Goal: Task Accomplishment & Management: Manage account settings

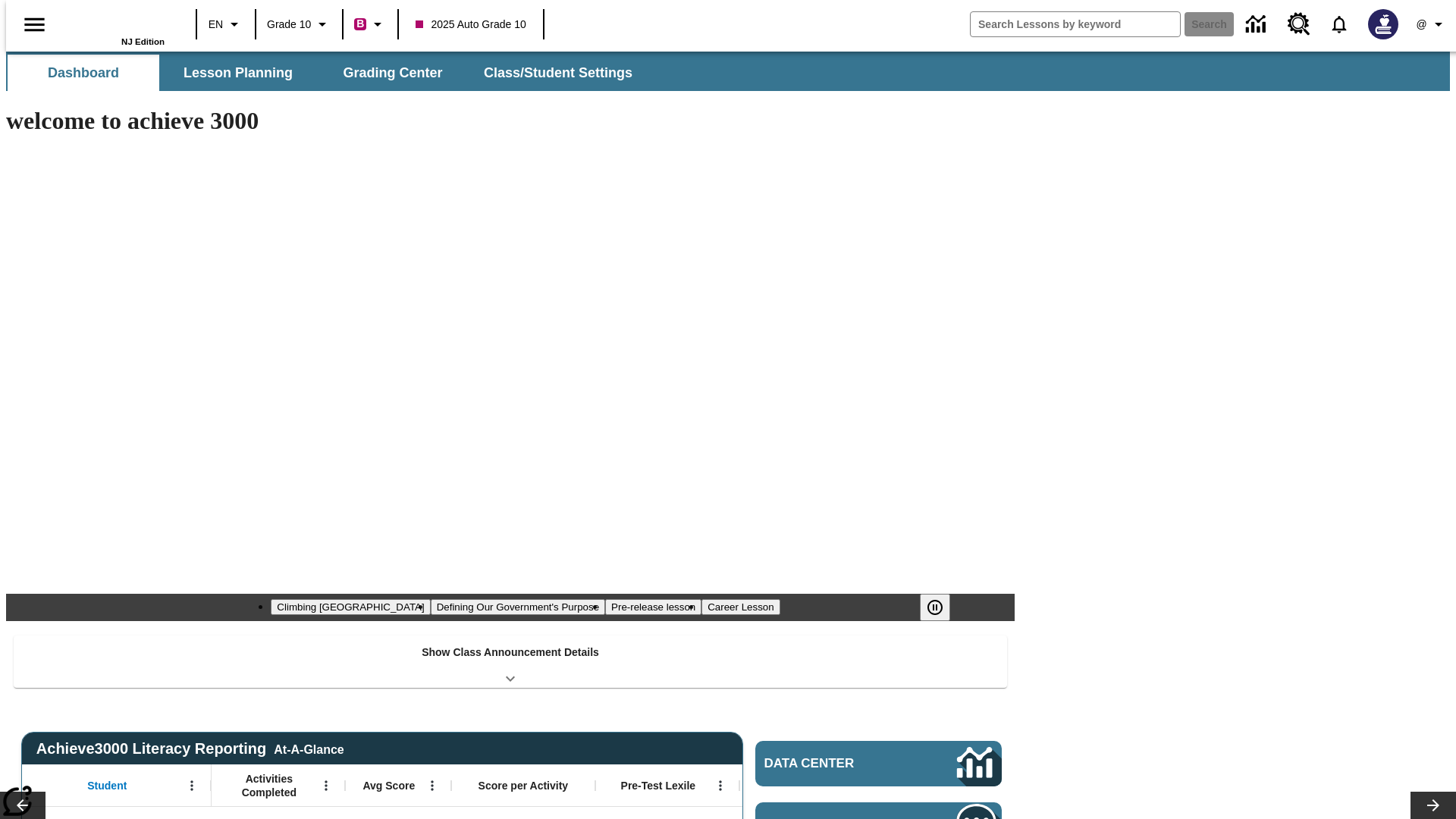
type input "-1"
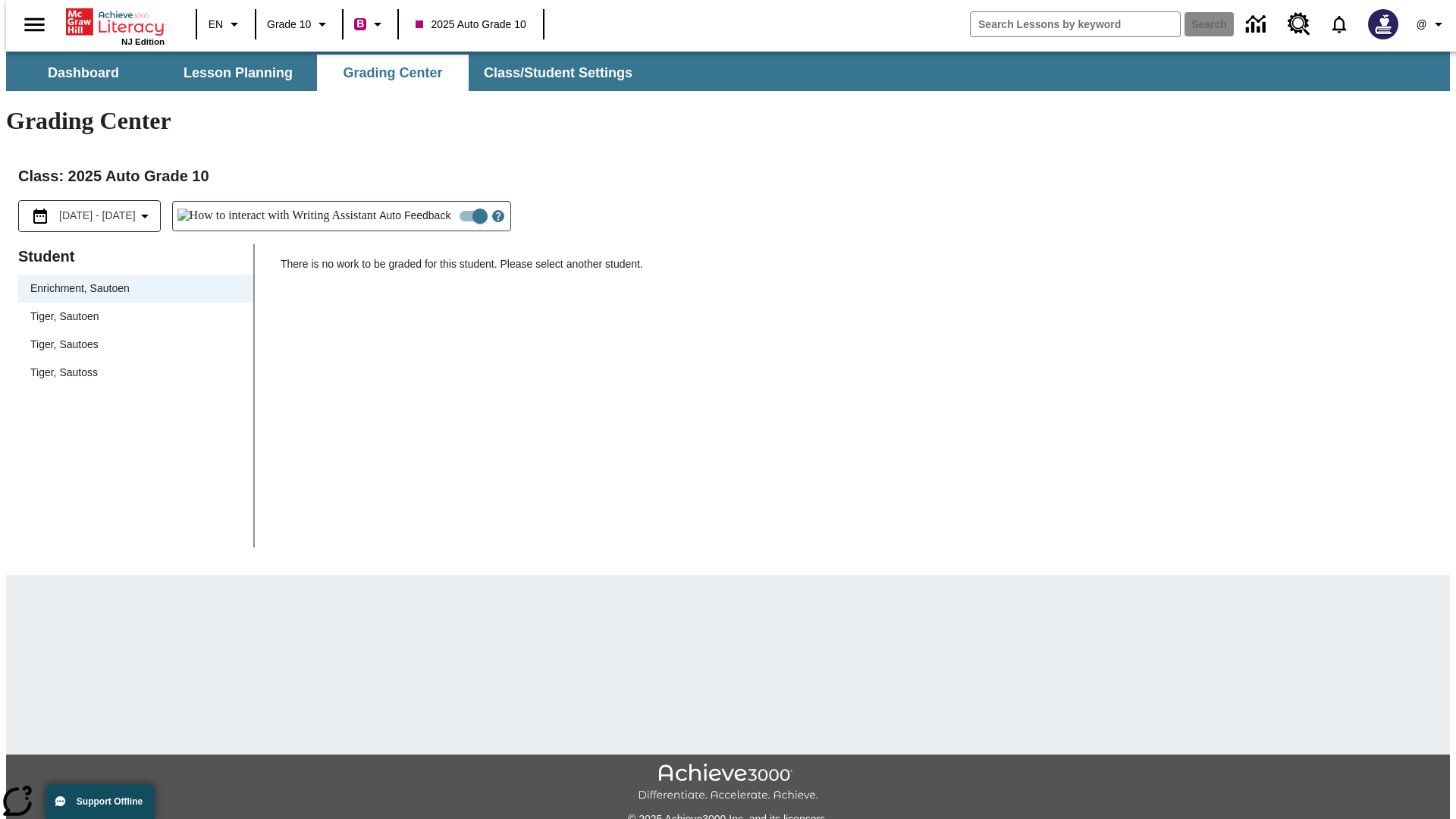
click at [130, 309] on span "Tiger, Sautoen" at bounding box center [136, 317] width 211 height 16
click at [496, 212] on icon "Open Help for Writing Assistant" at bounding box center [499, 216] width 5 height 9
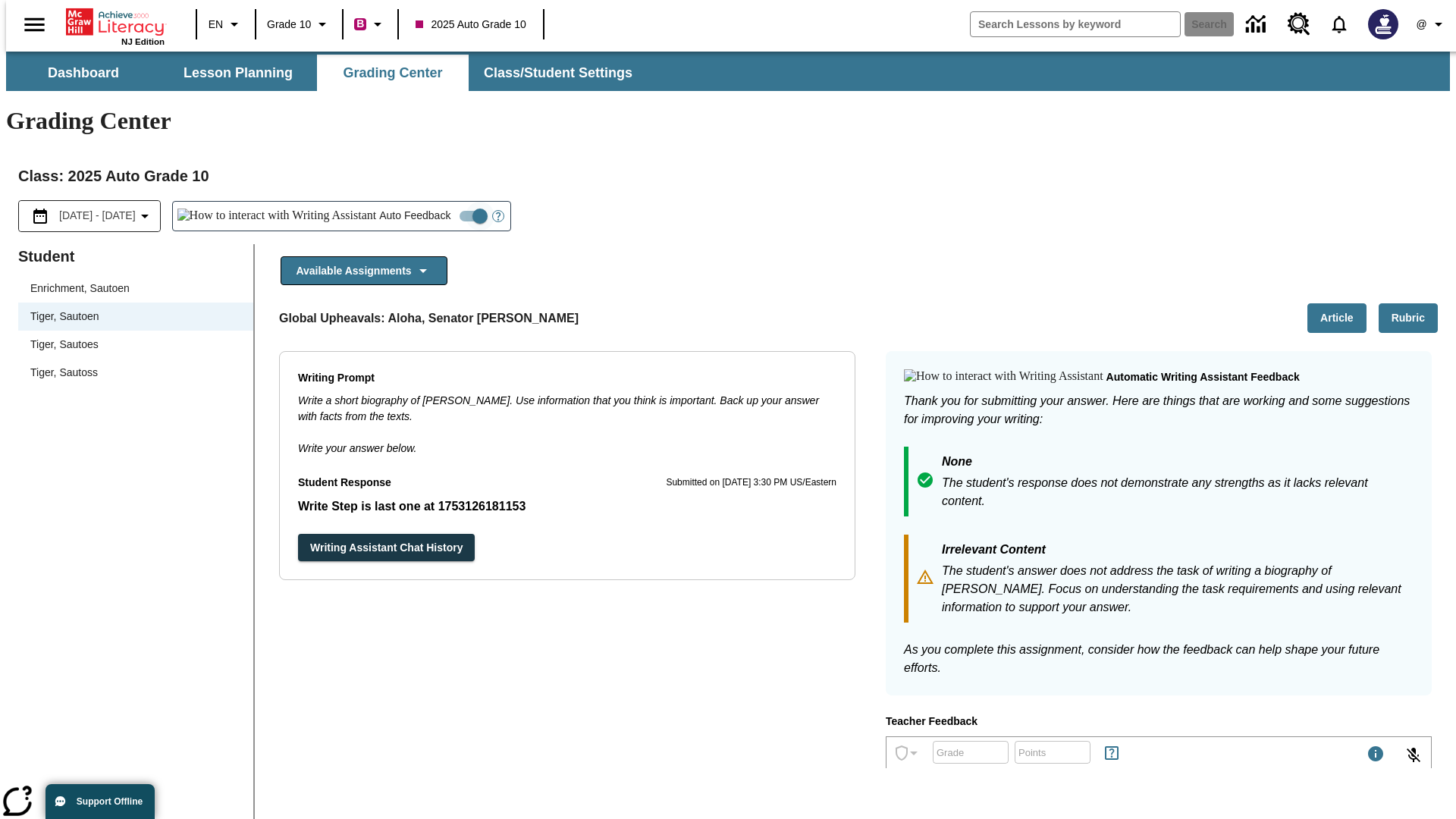
click at [437, 202] on input "Auto Feedback" at bounding box center [480, 216] width 87 height 29
checkbox input "false"
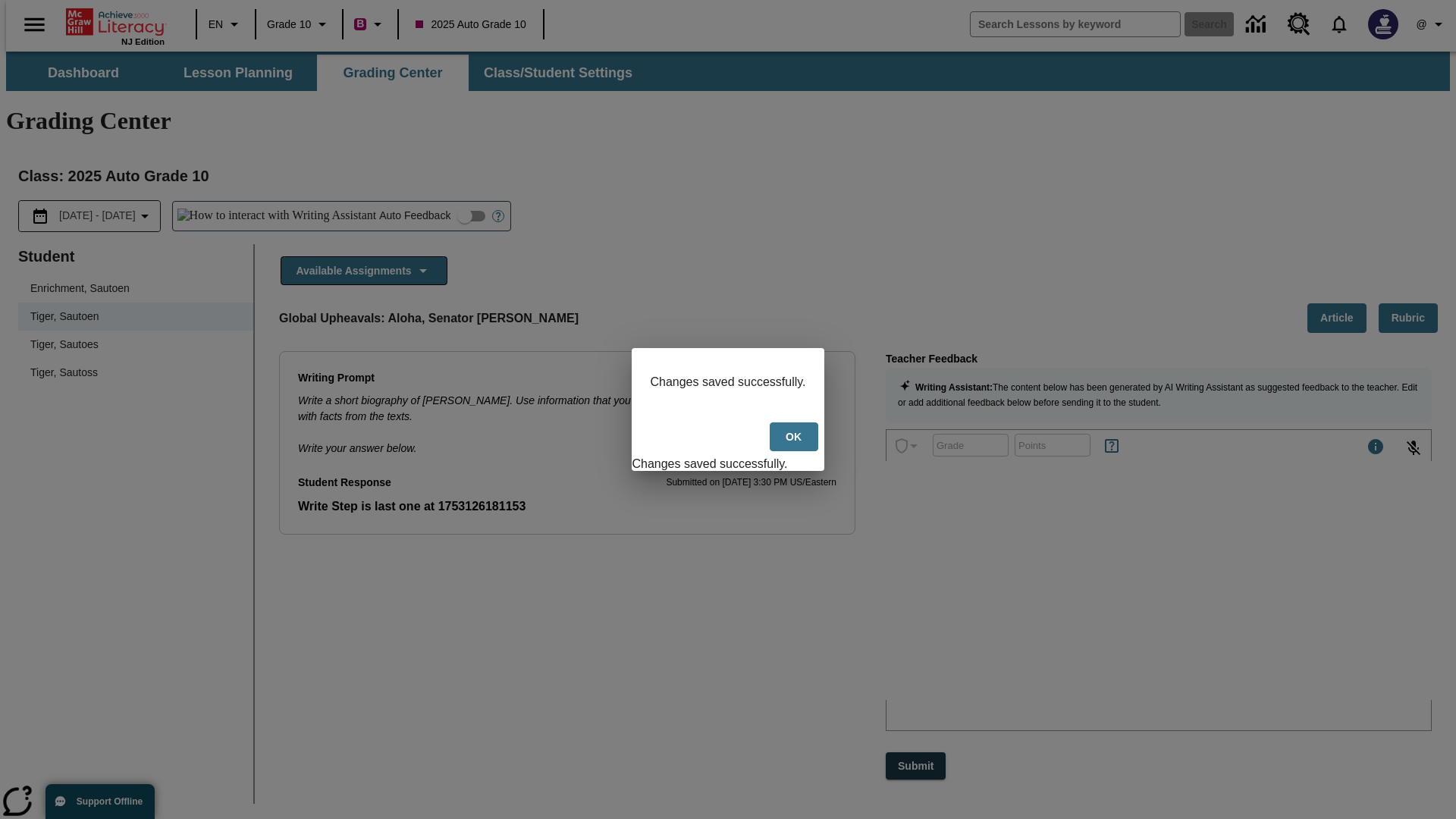
click at [795, 444] on button "Ok" at bounding box center [794, 437] width 49 height 29
